Goal: Navigation & Orientation: Find specific page/section

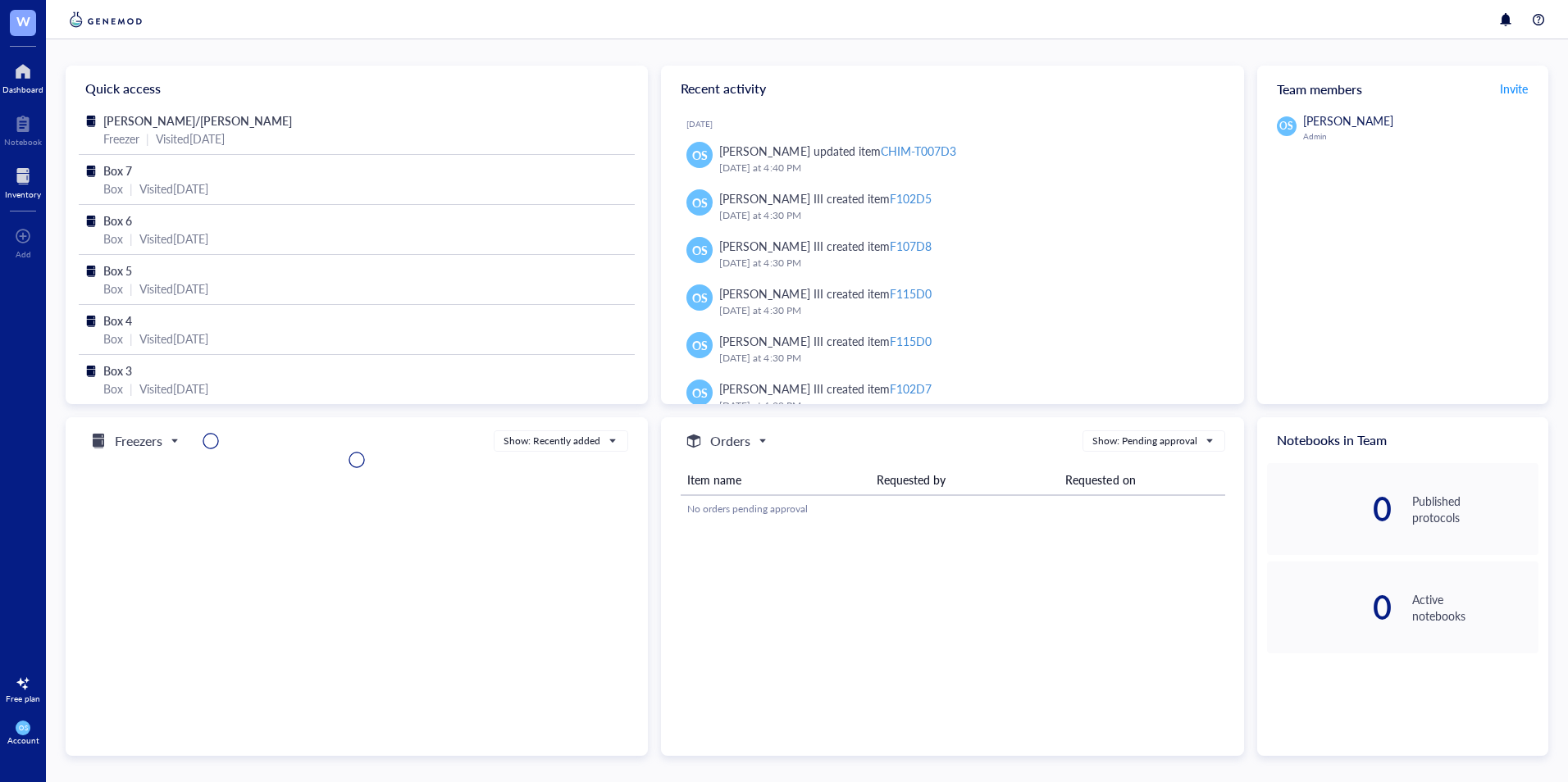
click at [24, 183] on div at bounding box center [23, 176] width 36 height 26
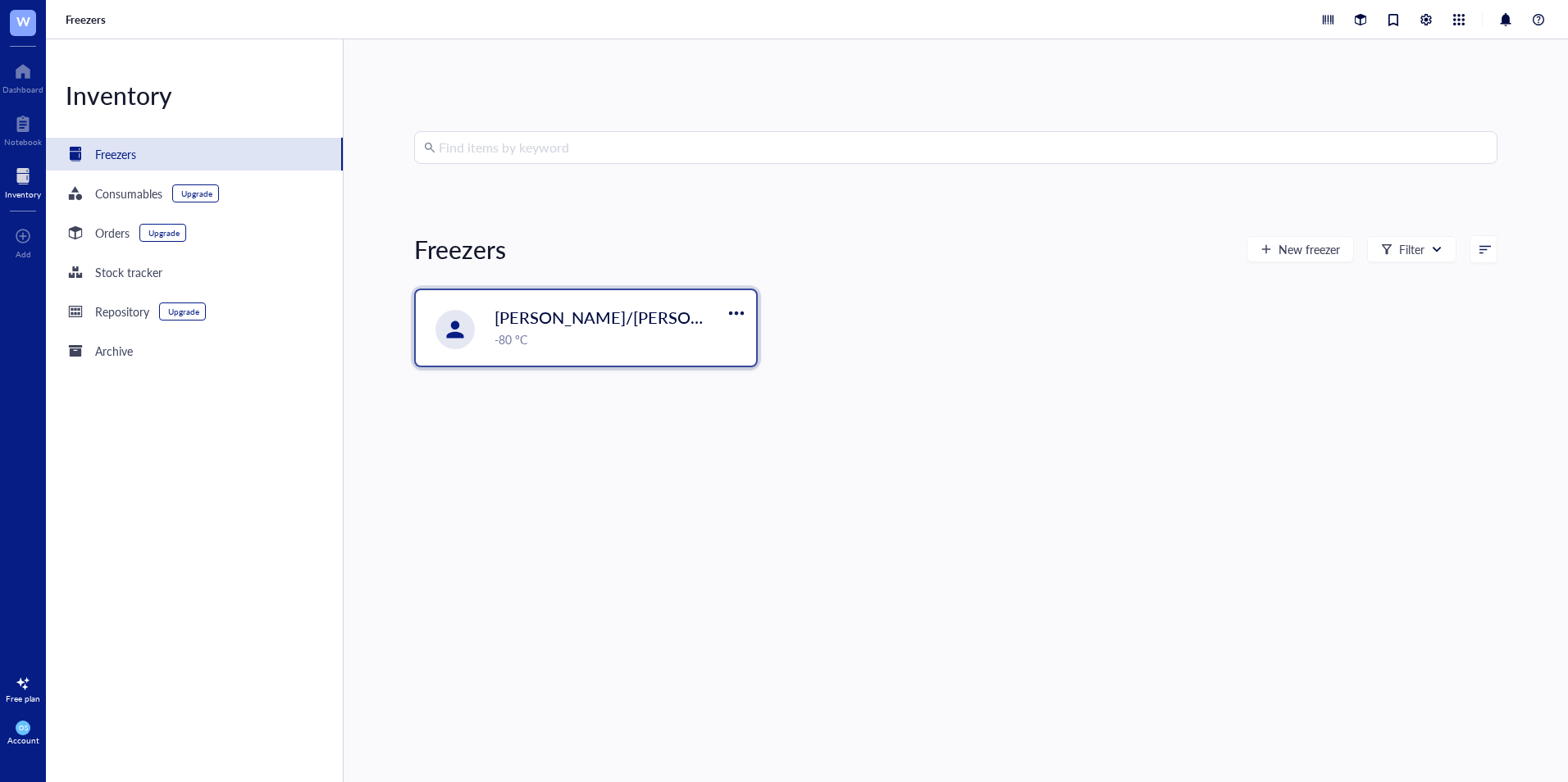
click at [493, 313] on div "[PERSON_NAME]/Maya freezer -80 °C" at bounding box center [586, 328] width 341 height 76
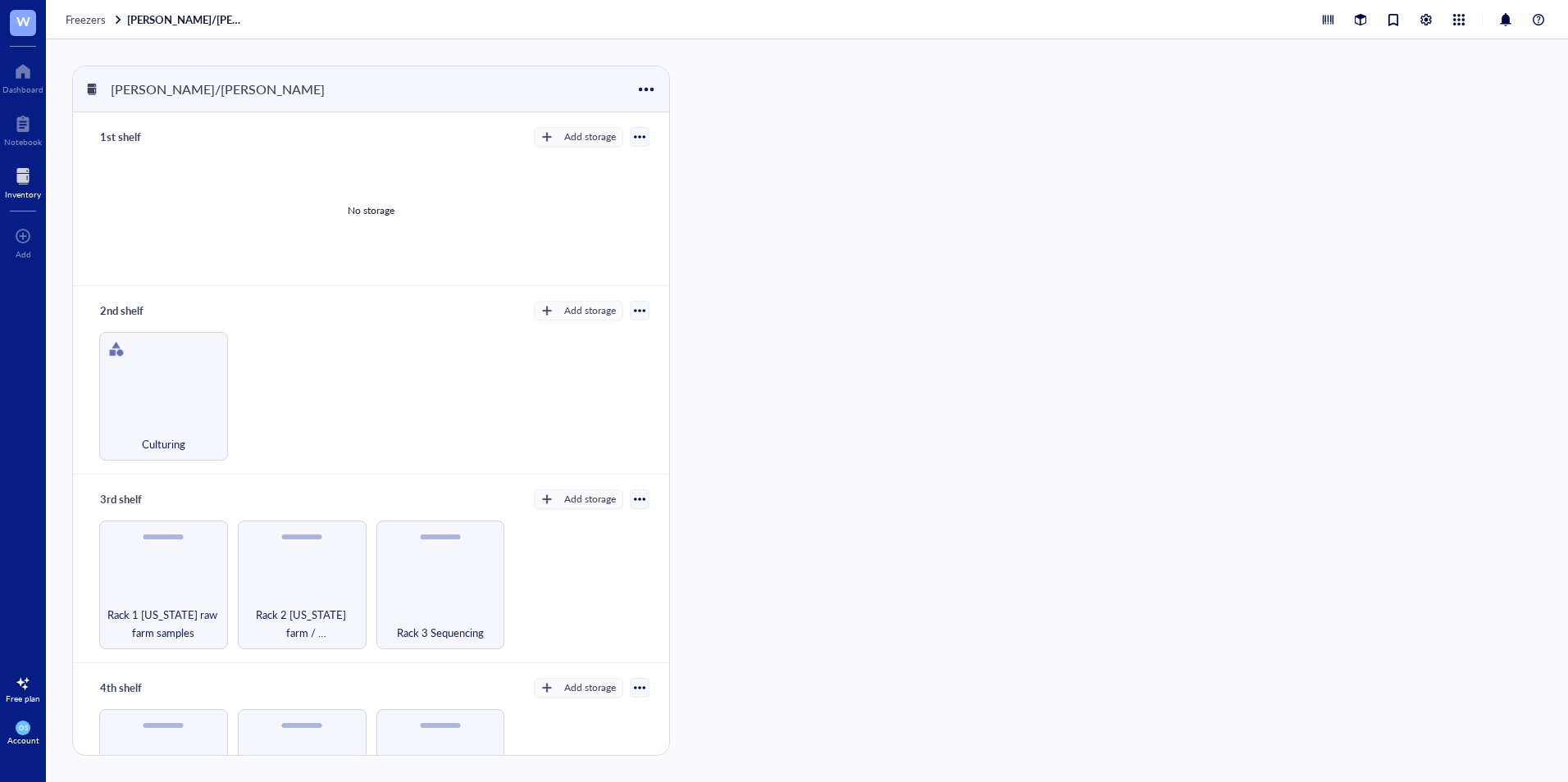
scroll to position [78, 0]
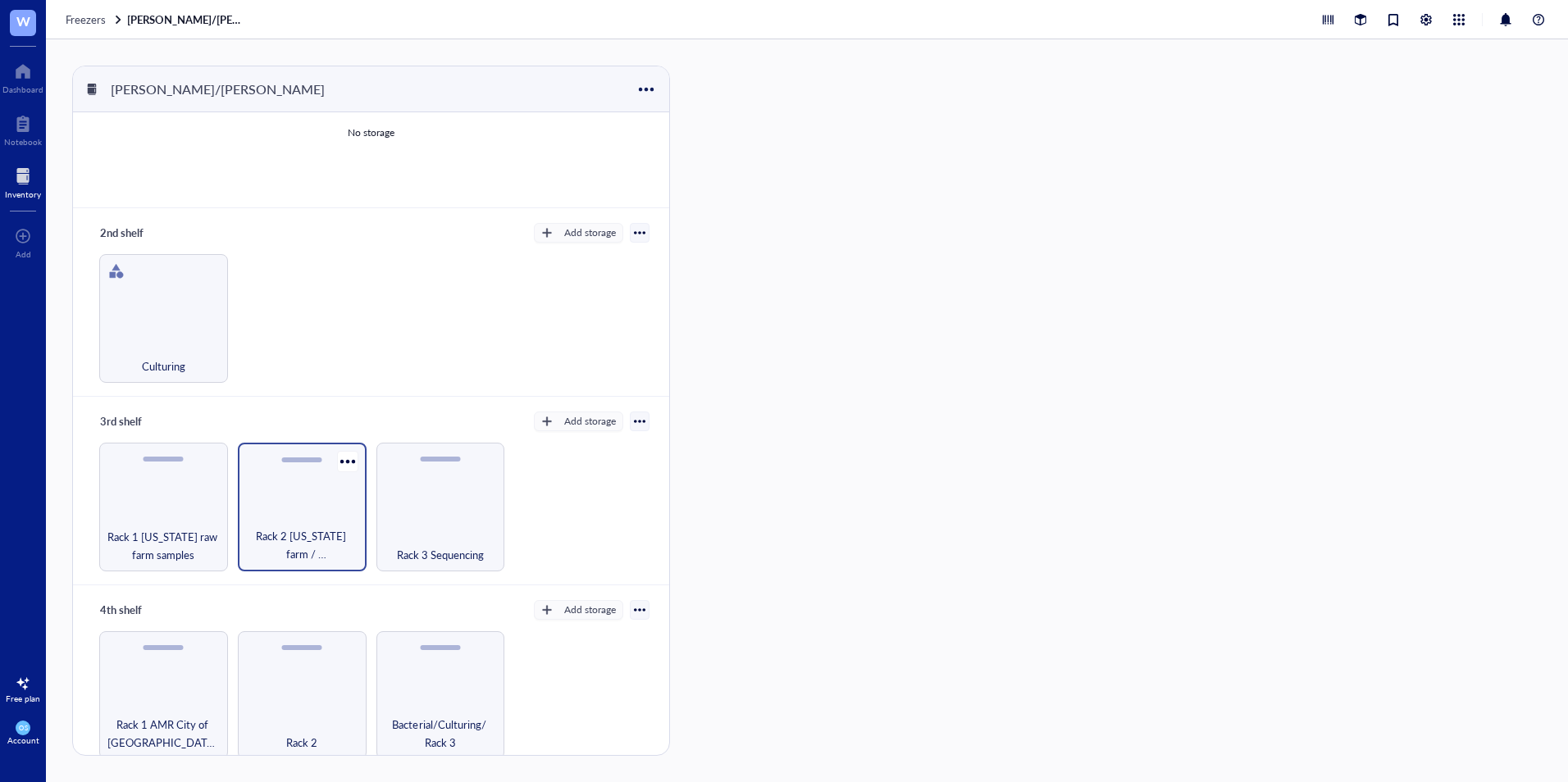
click at [332, 521] on div "Rack 2 [US_STATE] farm / [GEOGRAPHIC_DATA]/Influenza Challenge study" at bounding box center [302, 506] width 129 height 129
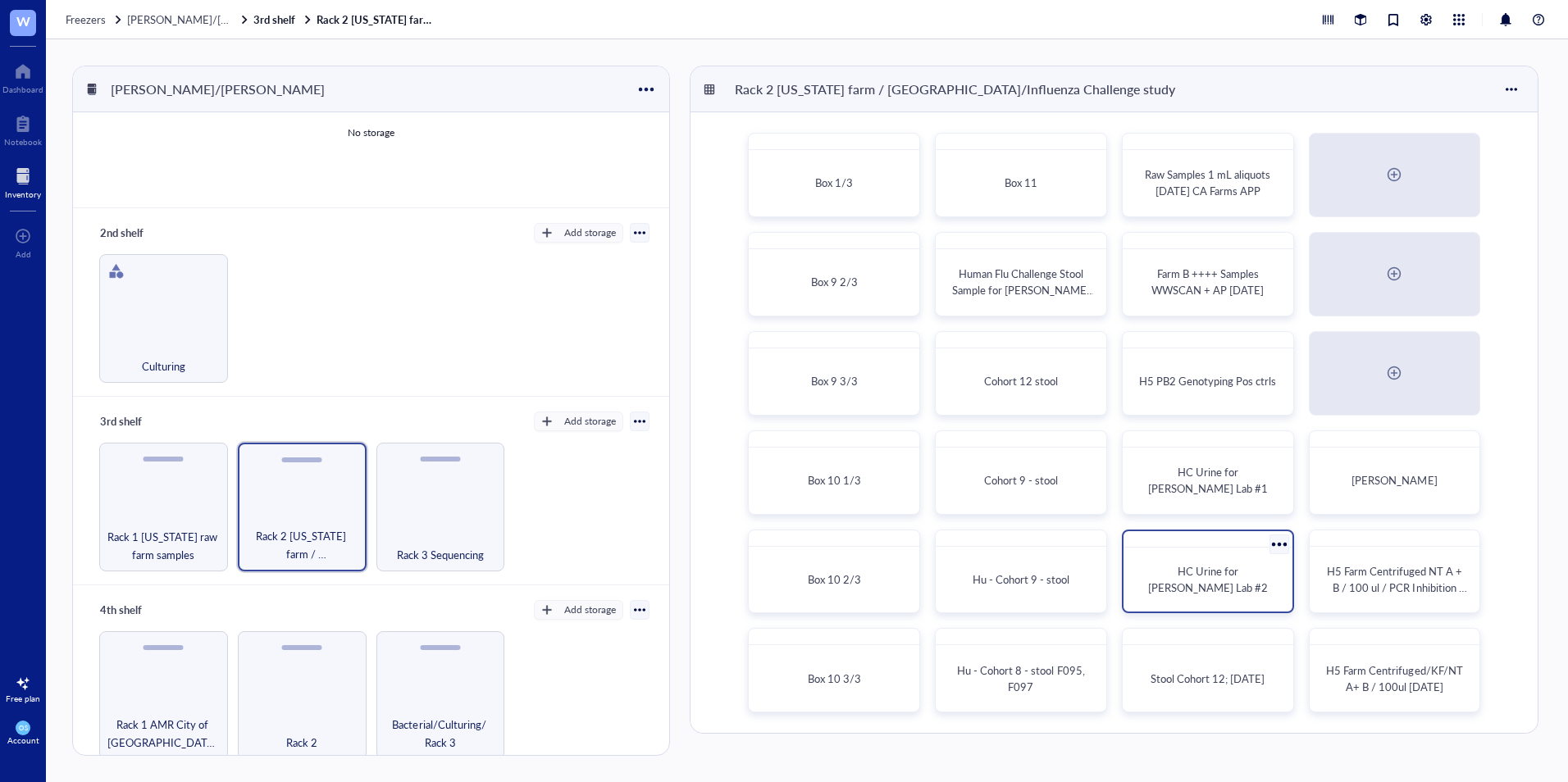
click at [1192, 591] on div "HC Urine for [PERSON_NAME] Lab #2" at bounding box center [1207, 580] width 155 height 52
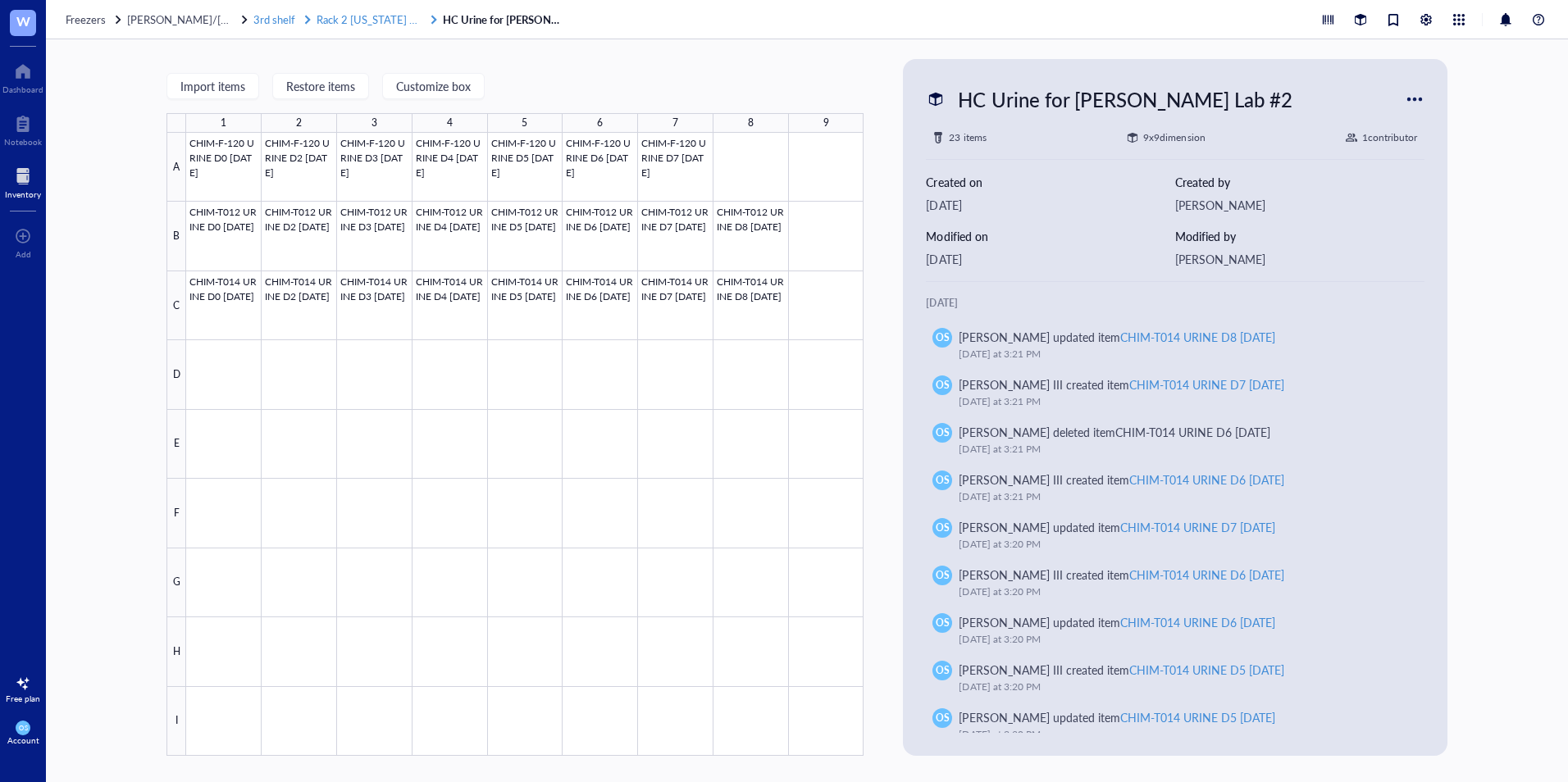
click at [389, 24] on span "Rack 2 [US_STATE] farm / [GEOGRAPHIC_DATA]/Influenza Challenge study" at bounding box center [496, 20] width 360 height 16
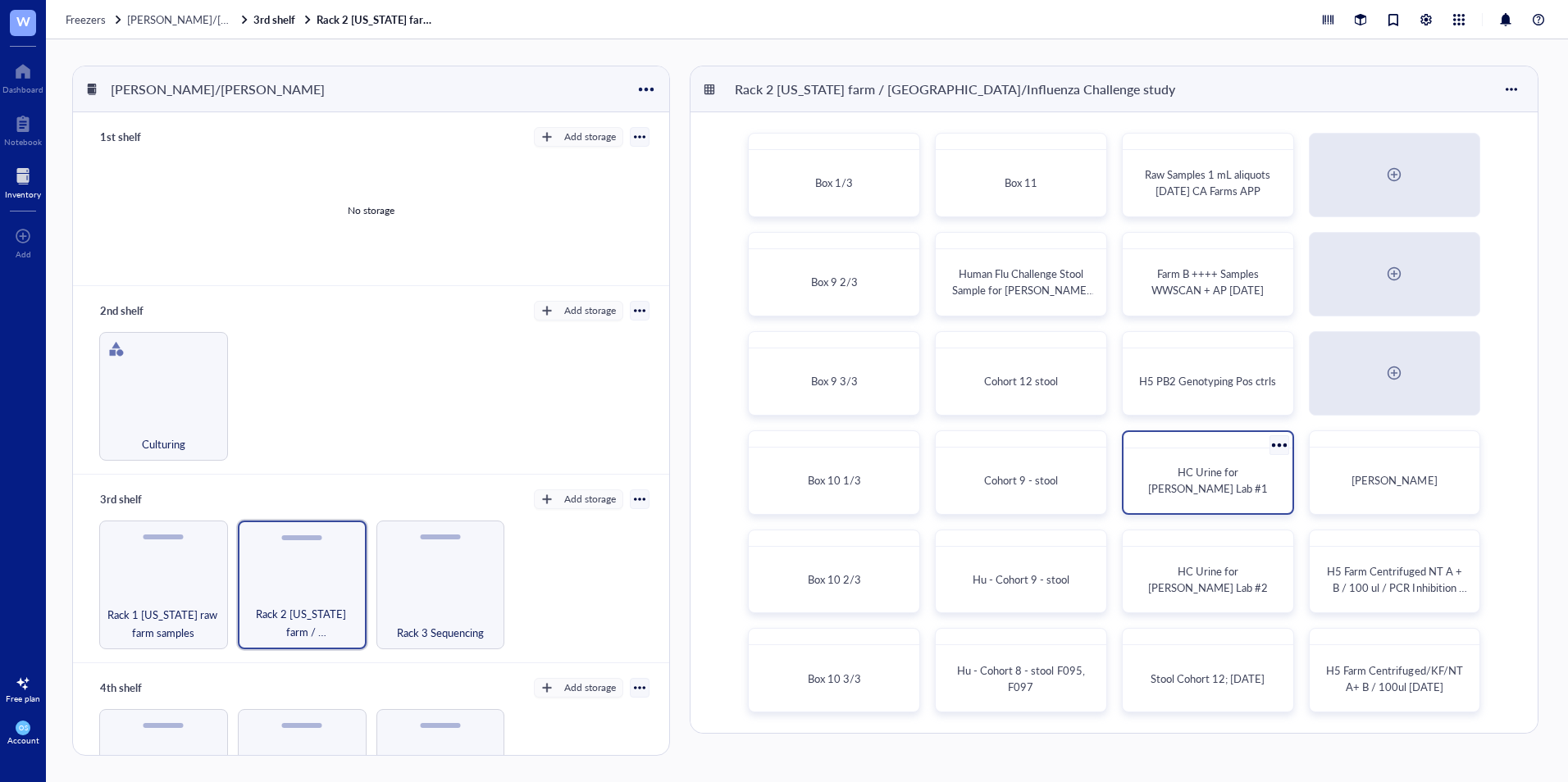
click at [1221, 472] on span "HC Urine for [PERSON_NAME] Lab #1" at bounding box center [1207, 480] width 120 height 32
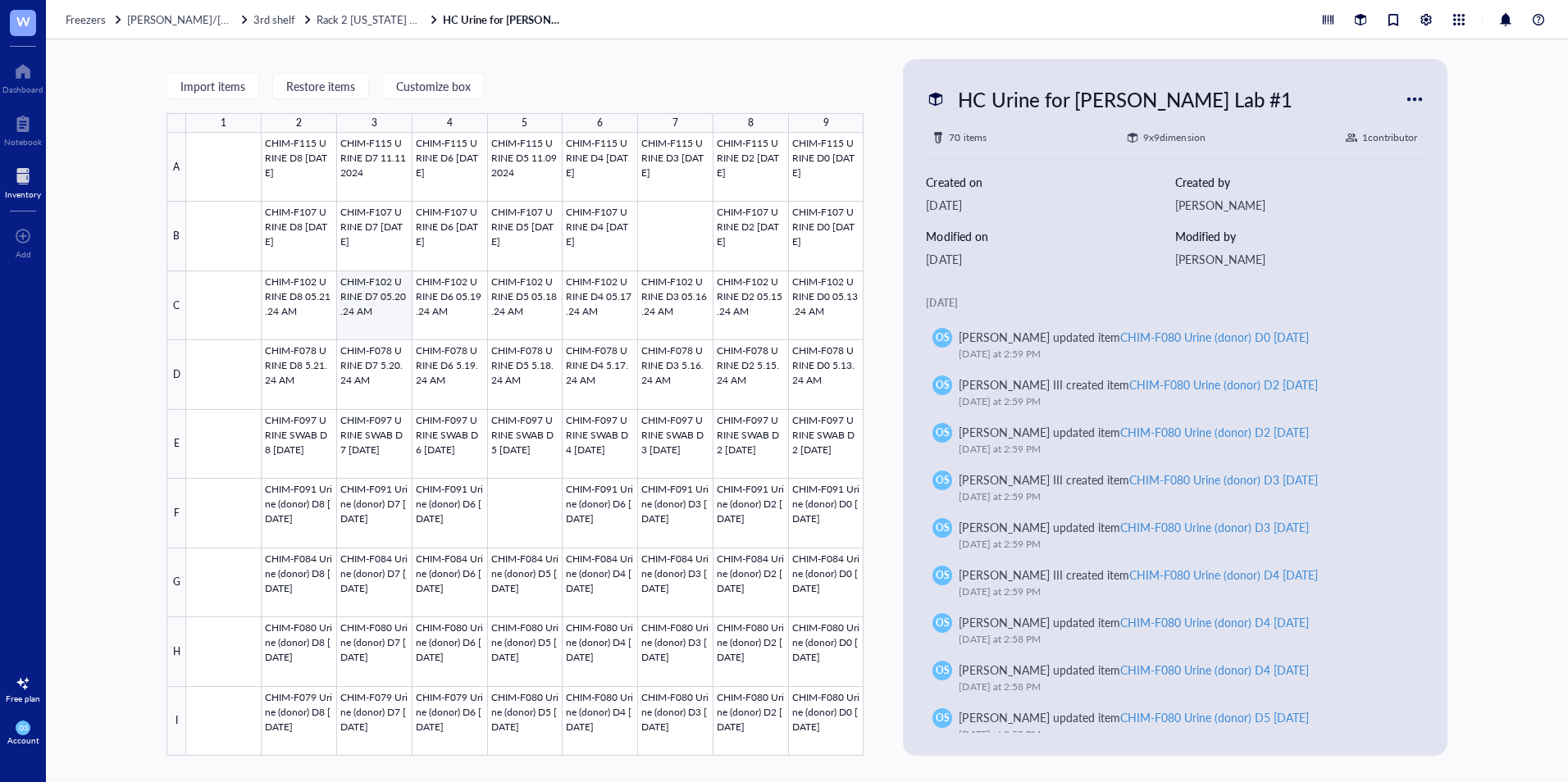
click at [387, 304] on div at bounding box center [525, 443] width 677 height 623
